Goal: Navigation & Orientation: Find specific page/section

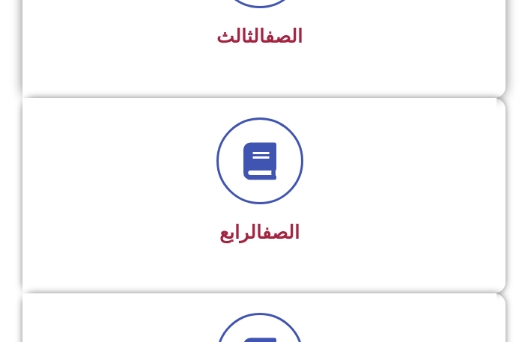
scroll to position [824, 0]
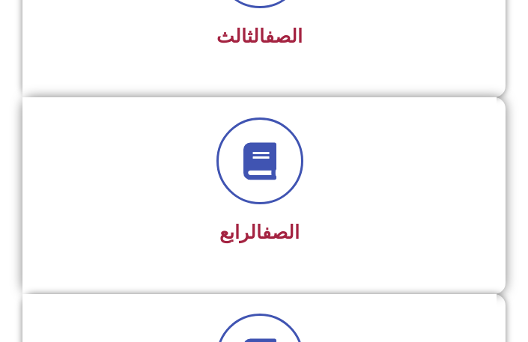
click at [309, 183] on div at bounding box center [260, 161] width 434 height 87
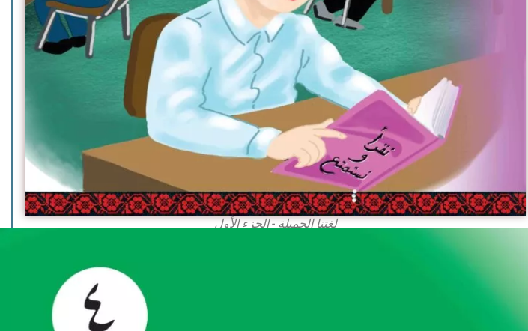
scroll to position [749, 0]
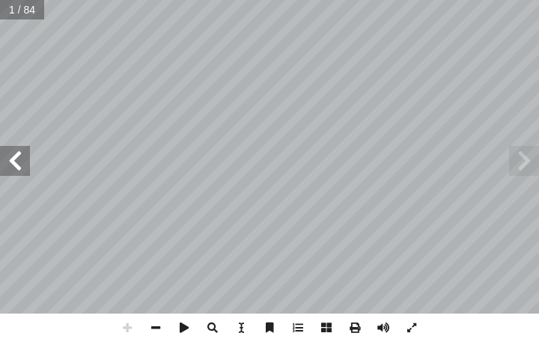
click at [22, 161] on span at bounding box center [15, 161] width 30 height 30
click at [16, 162] on span at bounding box center [15, 161] width 30 height 30
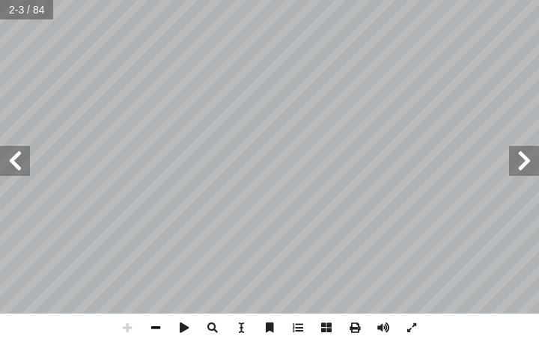
click at [160, 325] on span at bounding box center [156, 328] width 28 height 28
click at [16, 154] on span at bounding box center [15, 161] width 30 height 30
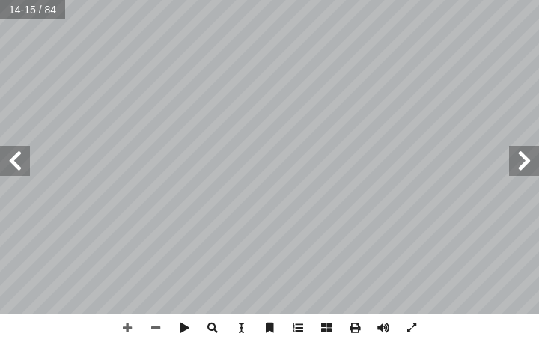
click at [16, 154] on span at bounding box center [15, 161] width 30 height 30
click at [16, 155] on span at bounding box center [15, 161] width 30 height 30
click at [22, 167] on span at bounding box center [15, 161] width 30 height 30
click at [128, 327] on span at bounding box center [127, 328] width 28 height 28
click at [538, 101] on html "الصفحة الرئيسية الصف الأول الصف الثاني الصف الثالث الصف الرابع الصف الخامس الصف…" at bounding box center [269, 50] width 539 height 101
